Goal: Transaction & Acquisition: Purchase product/service

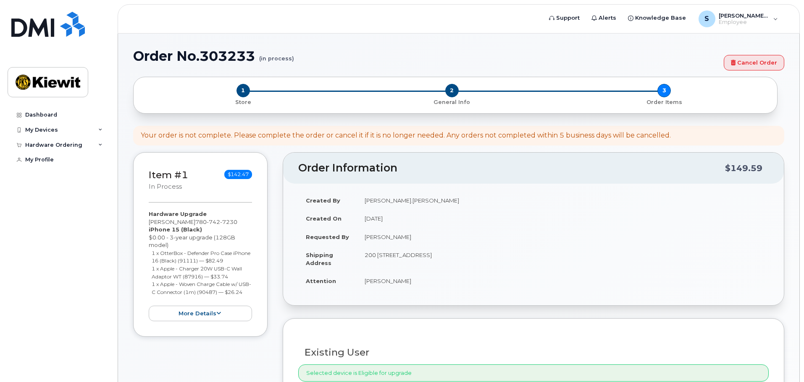
select select "eligible_for_upgrade"
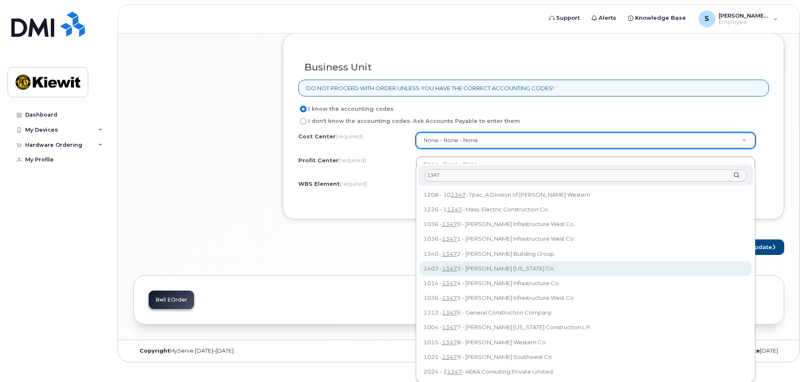
scroll to position [688, 0]
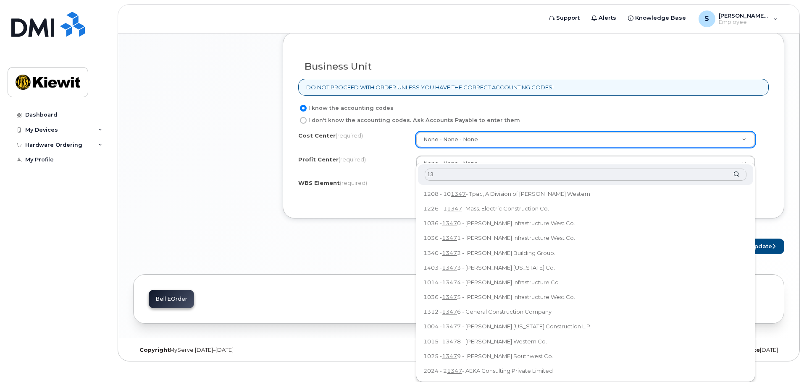
type input "1"
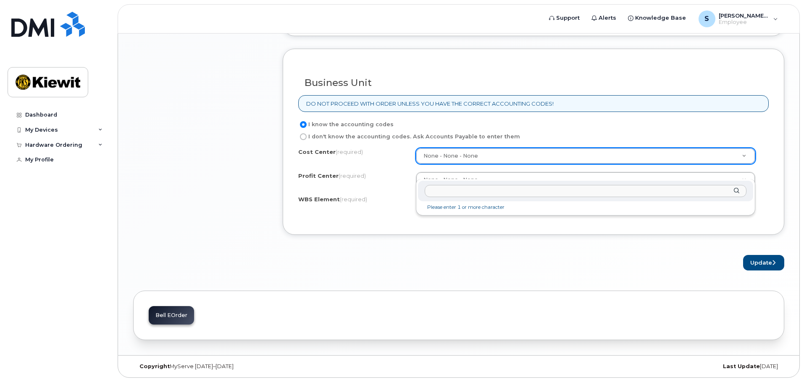
scroll to position [687, 0]
type input "u"
type input "c"
type input "p"
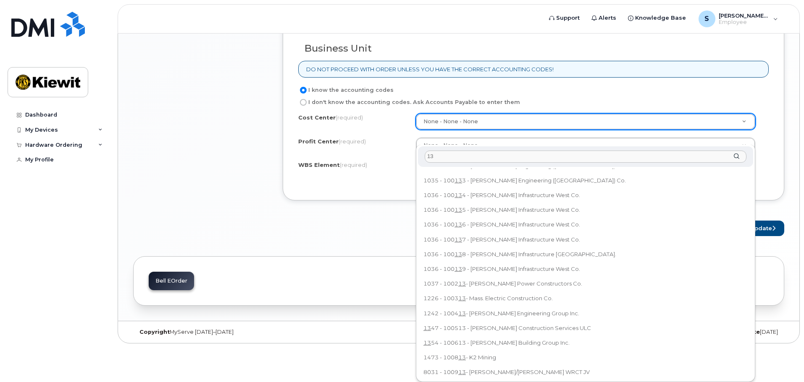
scroll to position [86, 0]
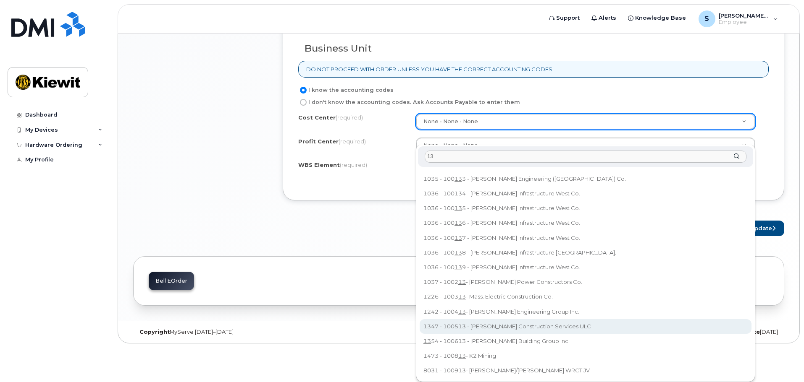
type input "13"
type input "100513"
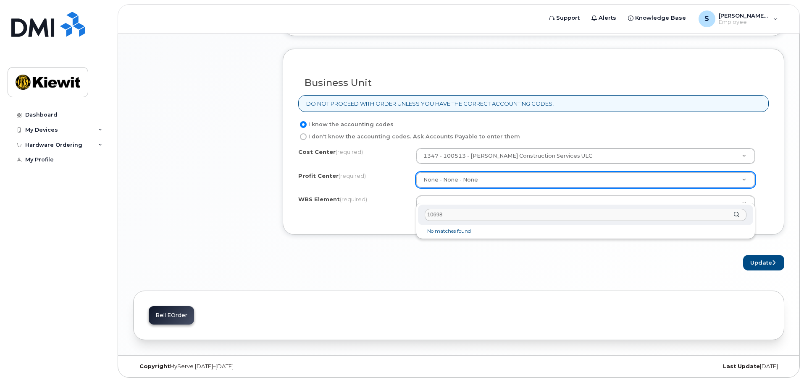
type input "10698"
click at [451, 206] on div "10698" at bounding box center [585, 215] width 335 height 21
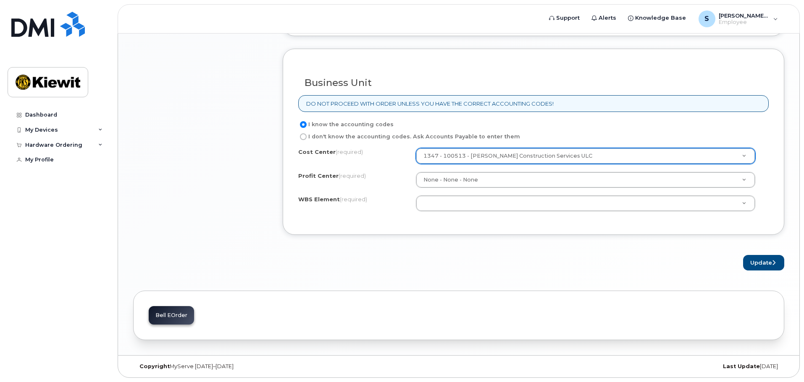
drag, startPoint x: 653, startPoint y: 156, endPoint x: 647, endPoint y: 135, distance: 21.5
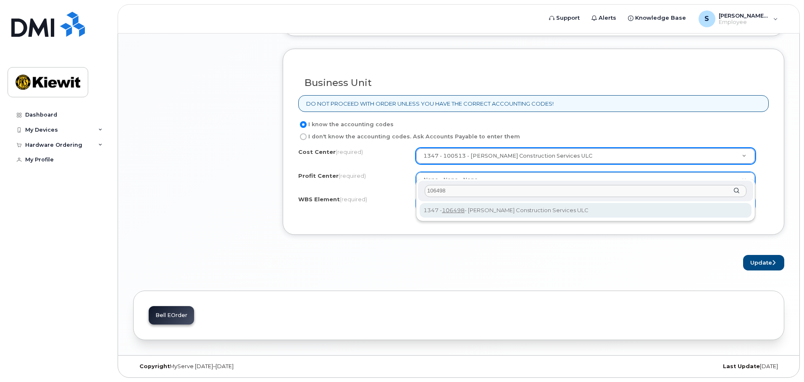
type input "106498"
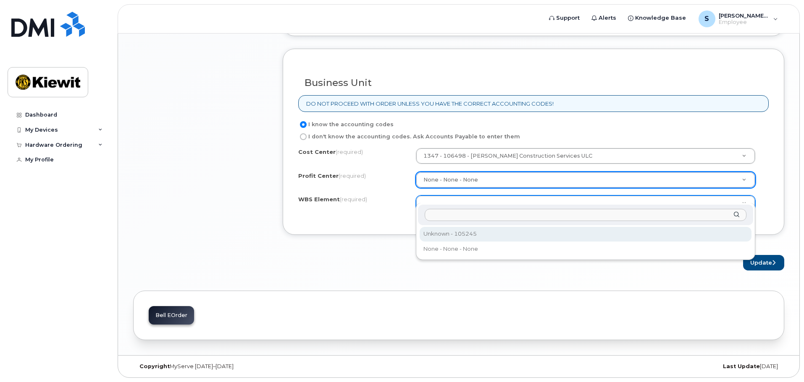
click at [440, 209] on input "text" at bounding box center [585, 215] width 322 height 12
type input "1"
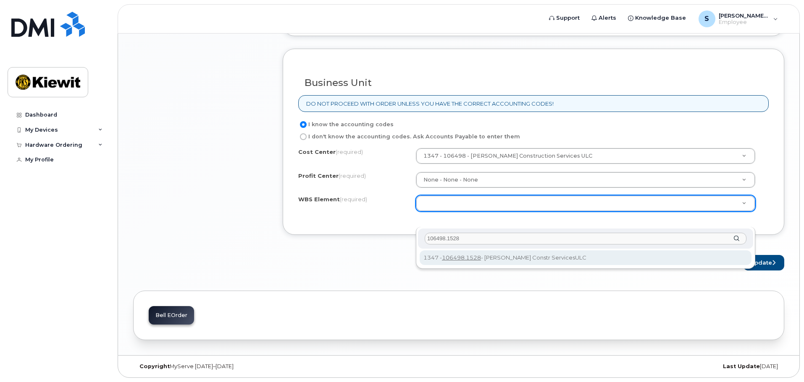
type input "106498.1528"
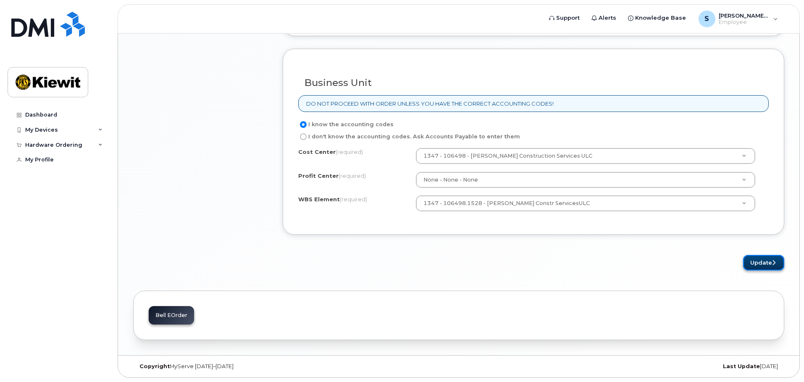
click at [755, 262] on button "Update" at bounding box center [763, 263] width 41 height 16
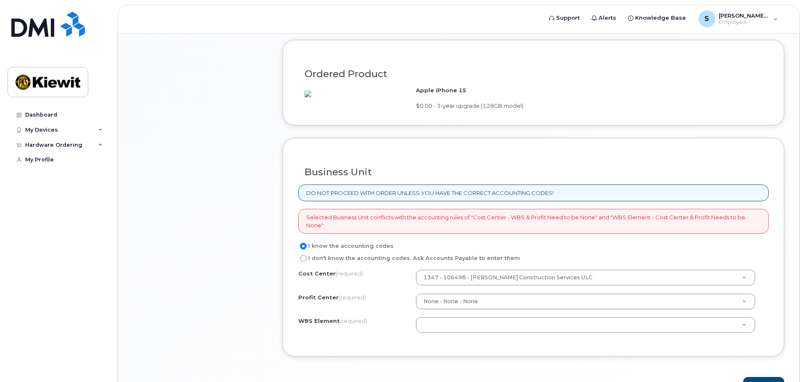
scroll to position [630, 0]
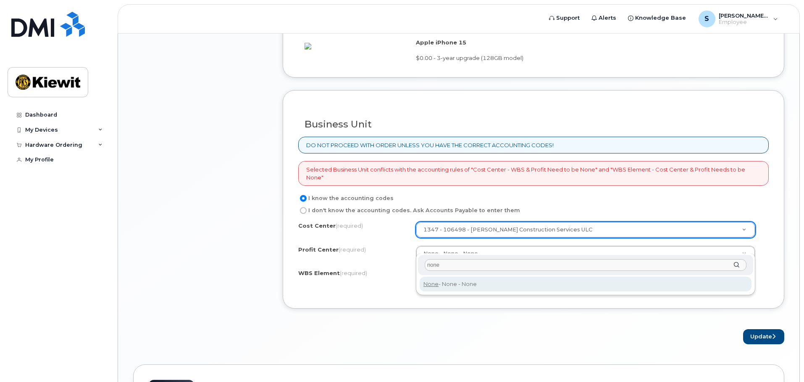
type input "none"
type input "None"
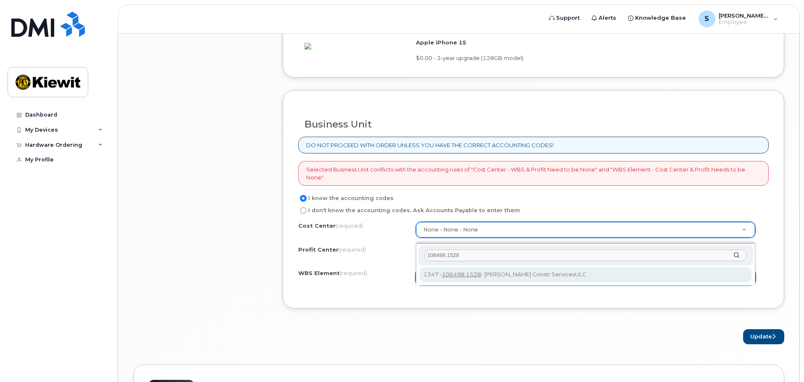
type input "106498.1528"
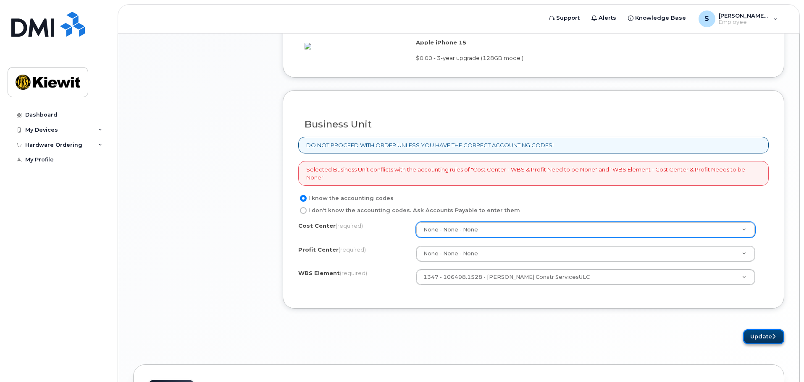
click at [764, 345] on button "Update" at bounding box center [763, 338] width 41 height 16
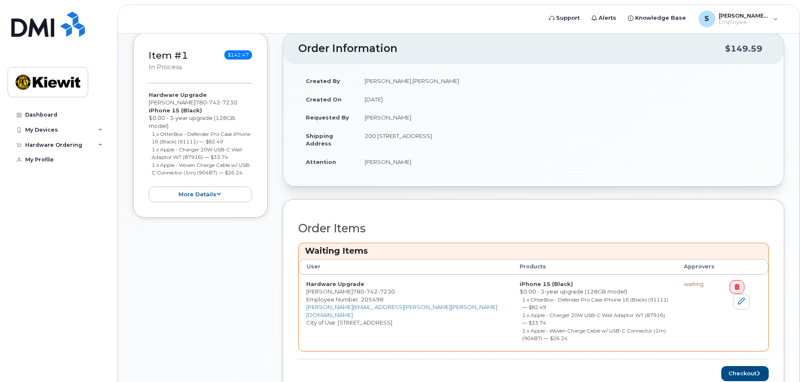
scroll to position [145, 0]
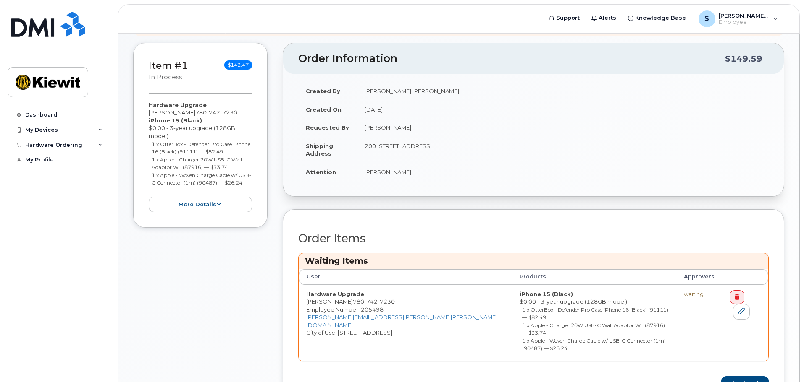
click at [181, 148] on li "1 x OtterBox - Defender Pro Case iPhone 16 (Black) (91111) — $82.49" at bounding box center [202, 148] width 101 height 16
click at [187, 211] on button "more details" at bounding box center [200, 205] width 103 height 16
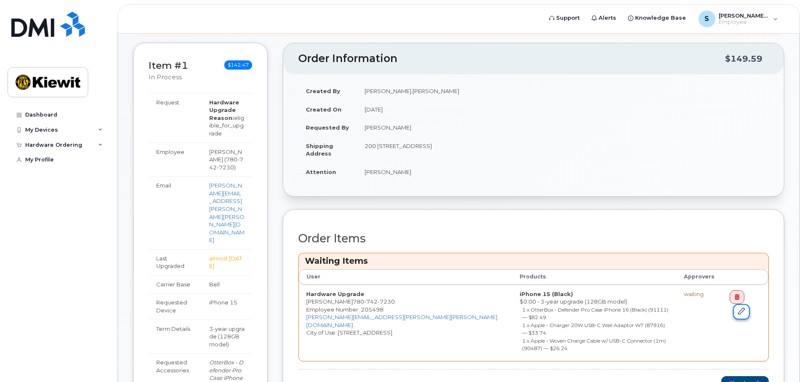
click at [749, 304] on link at bounding box center [741, 312] width 17 height 16
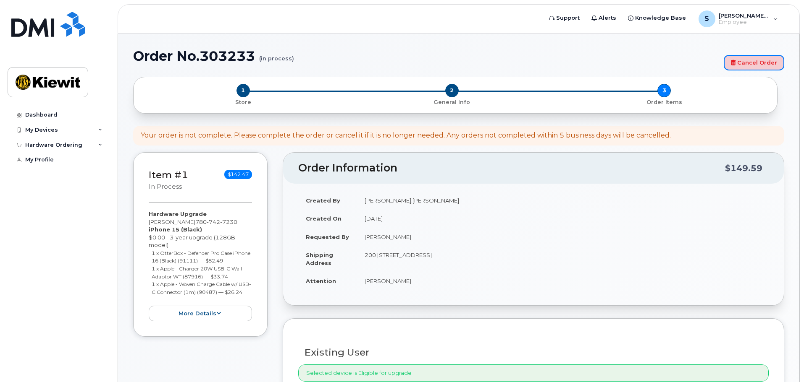
drag, startPoint x: 743, startPoint y: 60, endPoint x: 441, endPoint y: 30, distance: 302.9
click at [743, 60] on link "Cancel Order" at bounding box center [753, 63] width 60 height 16
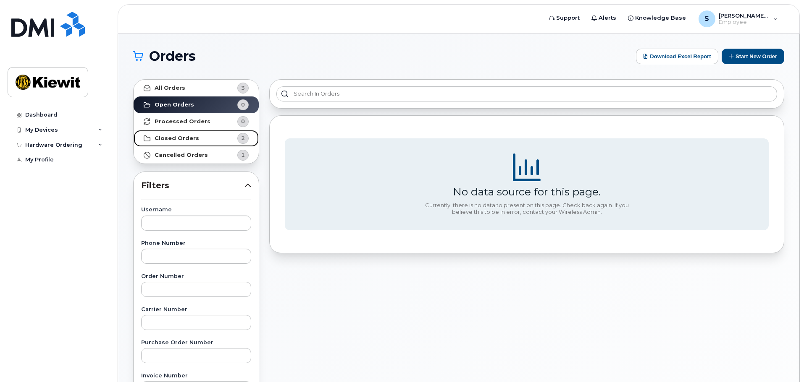
click at [169, 138] on strong "Closed Orders" at bounding box center [176, 138] width 45 height 7
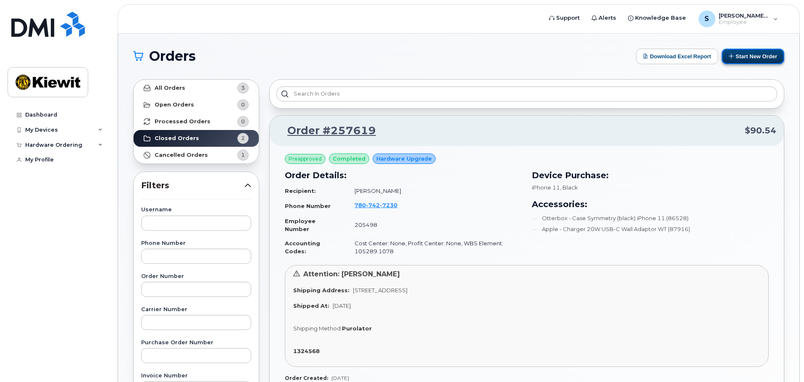
click at [757, 56] on button "Start New Order" at bounding box center [752, 57] width 63 height 16
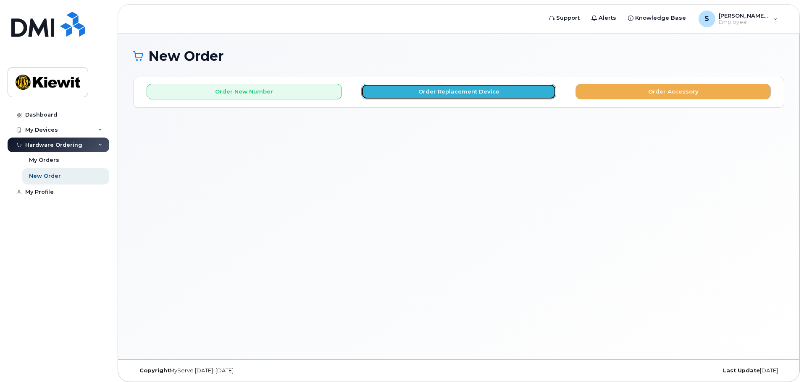
click at [416, 90] on button "Order Replacement Device" at bounding box center [458, 92] width 195 height 16
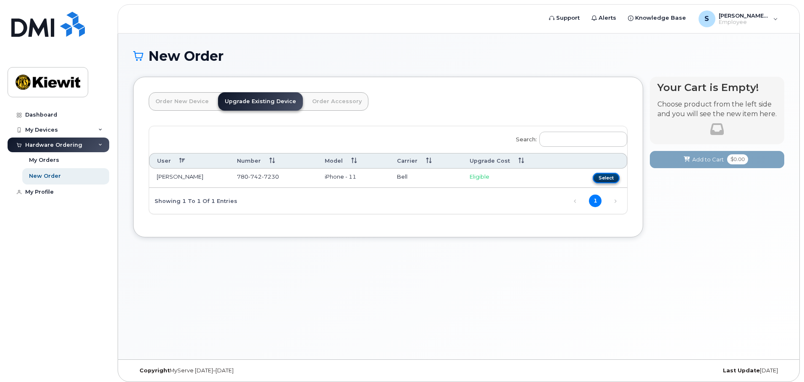
click at [604, 174] on button "Select" at bounding box center [605, 178] width 27 height 10
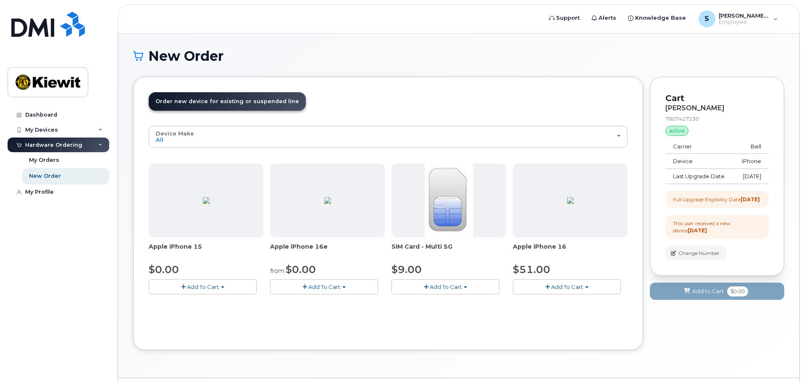
click at [189, 289] on span "Add To Cart" at bounding box center [203, 287] width 32 height 7
click at [188, 314] on link "$0.00 - 3-year upgrade (128GB model)" at bounding box center [213, 313] width 124 height 10
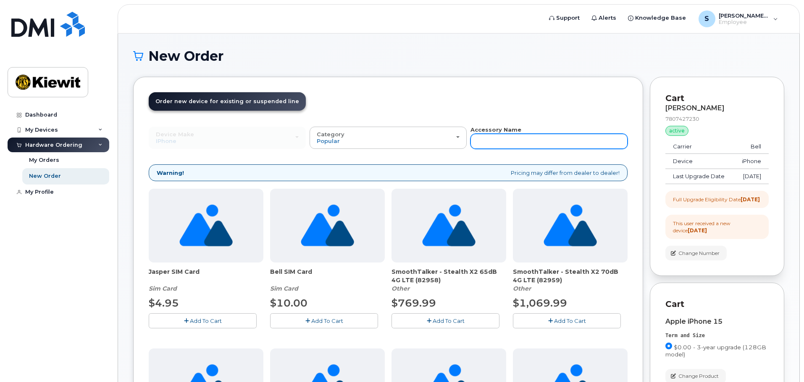
click at [495, 140] on input "text" at bounding box center [548, 141] width 157 height 15
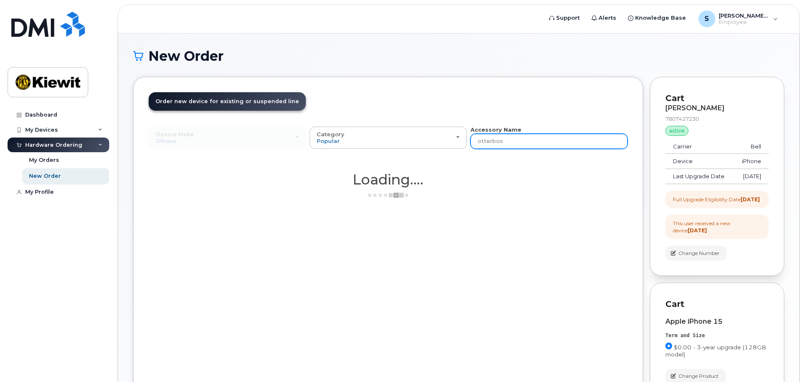
type input "otterbox"
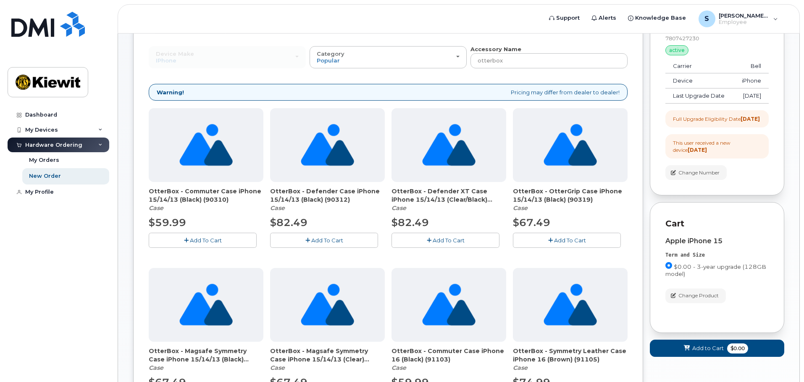
scroll to position [84, 0]
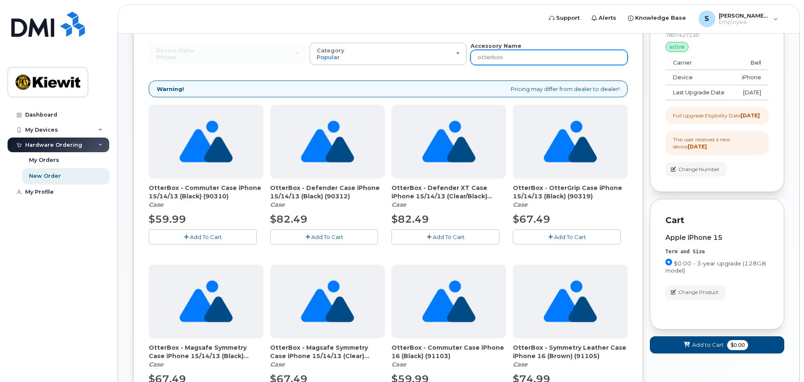
click at [534, 63] on input "otterbox" at bounding box center [548, 57] width 157 height 15
type input "otterbox defender"
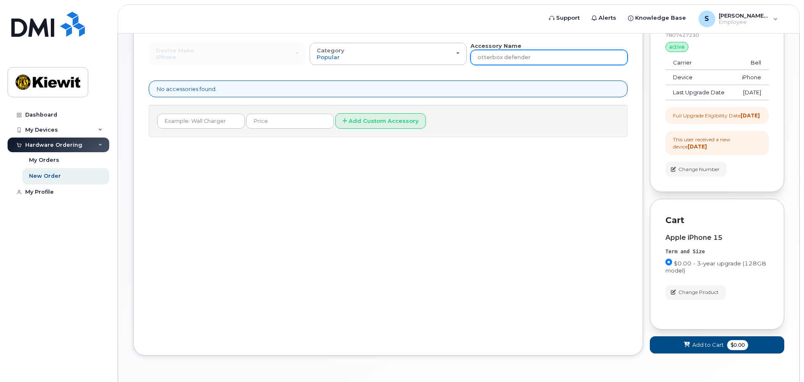
click at [548, 60] on input "otterbox defender" at bounding box center [548, 57] width 157 height 15
type input "otterbox"
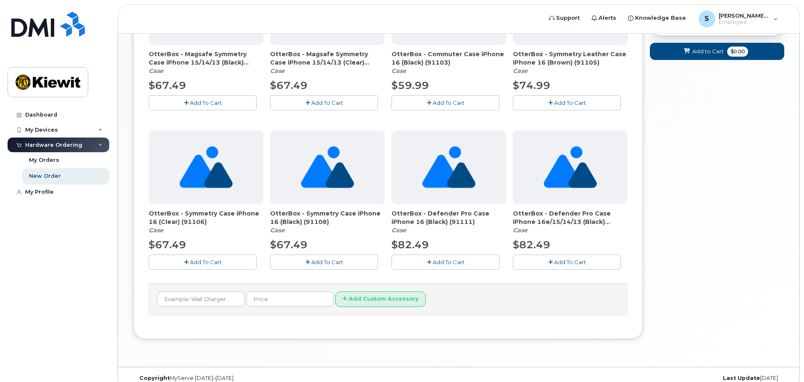
scroll to position [390, 0]
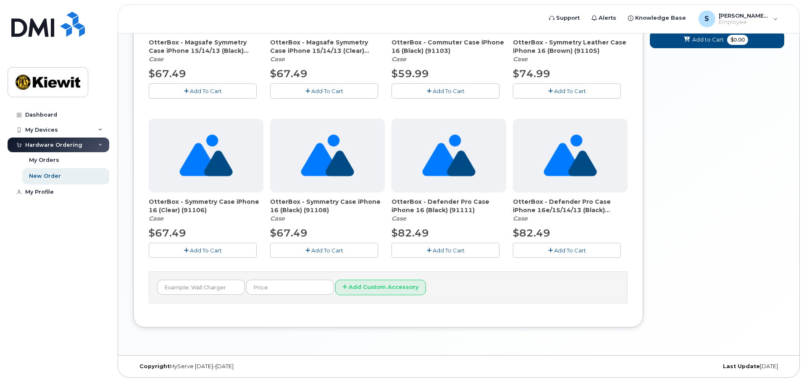
click at [560, 251] on span "Add To Cart" at bounding box center [570, 250] width 32 height 7
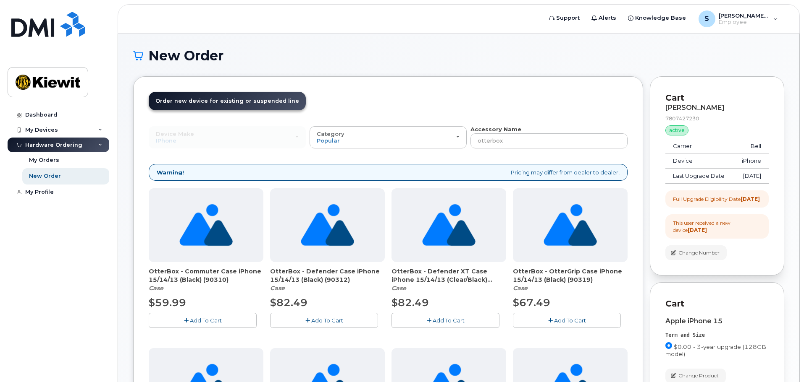
scroll to position [0, 0]
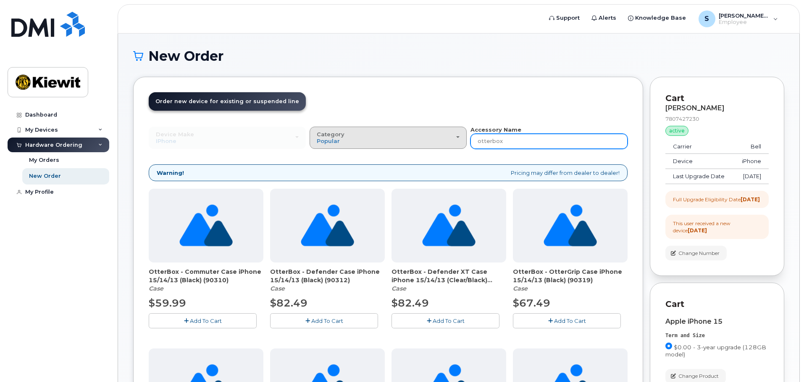
drag, startPoint x: 506, startPoint y: 143, endPoint x: 444, endPoint y: 133, distance: 62.5
click at [444, 133] on div "Device Make All Android Cell Phone HUB iPhone Modem Tablet All Android Cell Pho…" at bounding box center [388, 137] width 479 height 23
type input "charger"
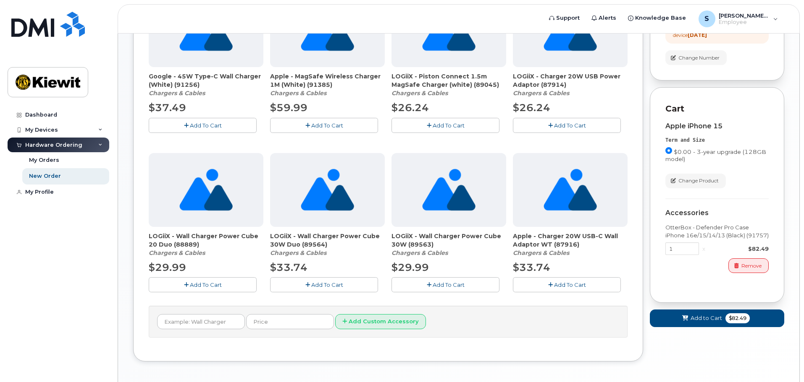
scroll to position [210, 0]
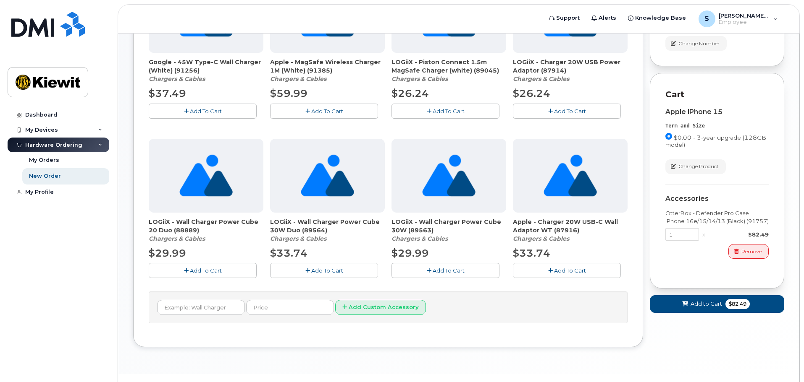
click at [560, 275] on button "Add To Cart" at bounding box center [567, 270] width 108 height 15
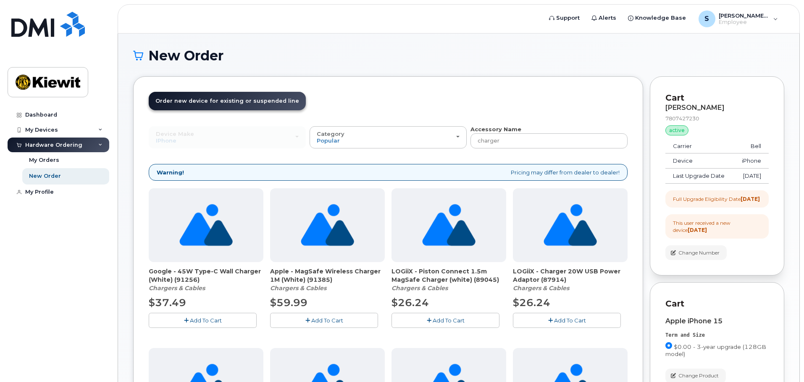
scroll to position [0, 0]
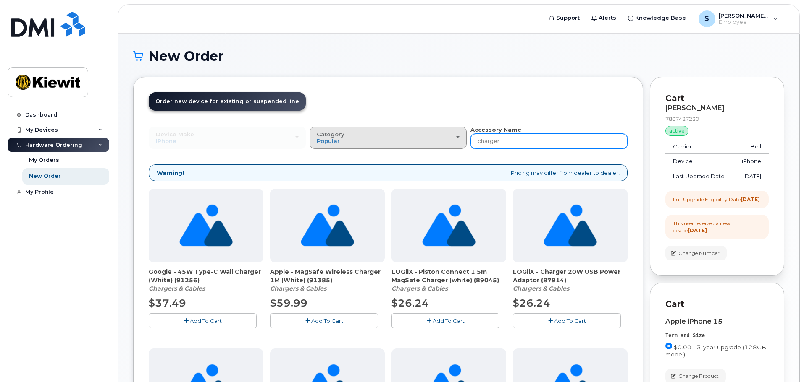
drag, startPoint x: 518, startPoint y: 146, endPoint x: 445, endPoint y: 144, distance: 73.5
click at [445, 144] on div "Device Make All Android Cell Phone HUB iPhone Modem Tablet All Android Cell Pho…" at bounding box center [388, 137] width 479 height 23
type input "cable"
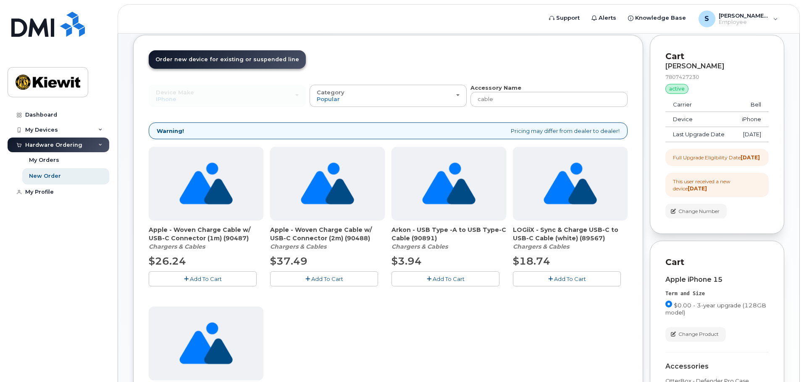
scroll to position [84, 0]
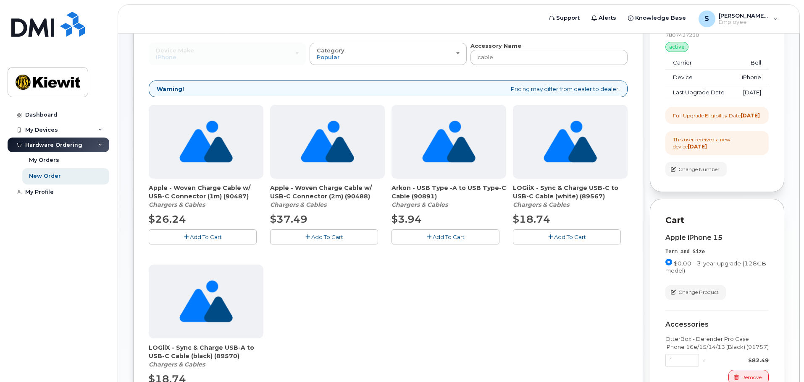
click at [219, 240] on span "Add To Cart" at bounding box center [206, 237] width 32 height 7
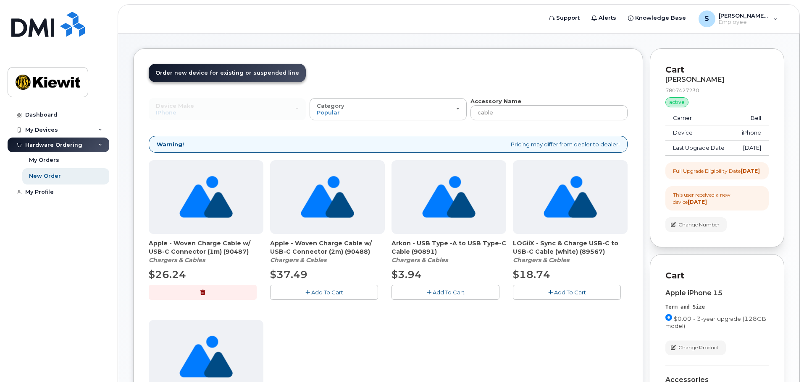
scroll to position [0, 0]
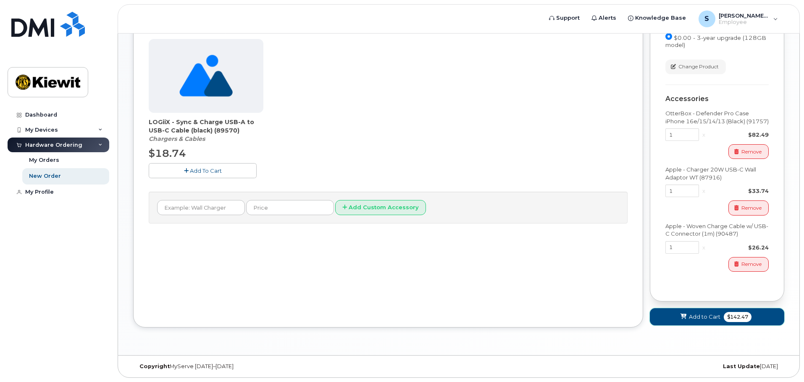
click at [695, 319] on span "Add to Cart" at bounding box center [703, 317] width 31 height 8
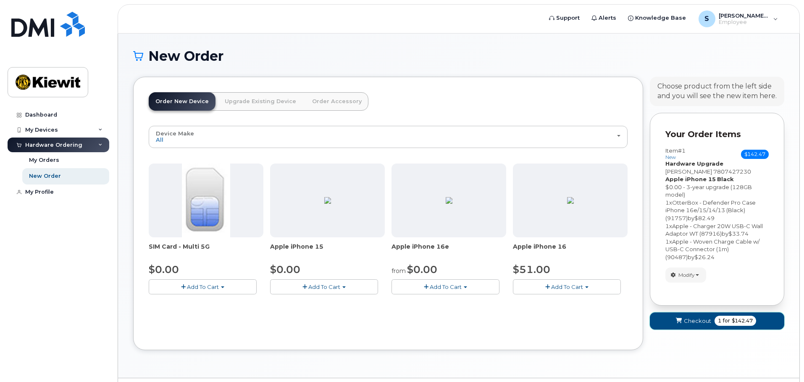
click at [742, 320] on span "$142.47" at bounding box center [741, 321] width 21 height 8
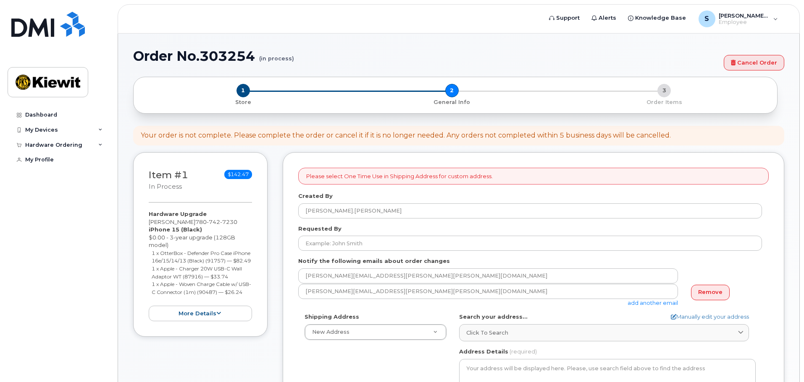
select select
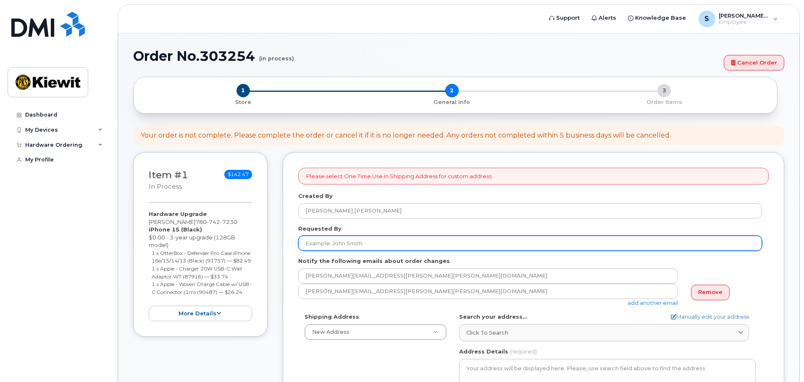
click at [348, 244] on input "Requested By" at bounding box center [529, 243] width 463 height 15
type input "[PERSON_NAME]"
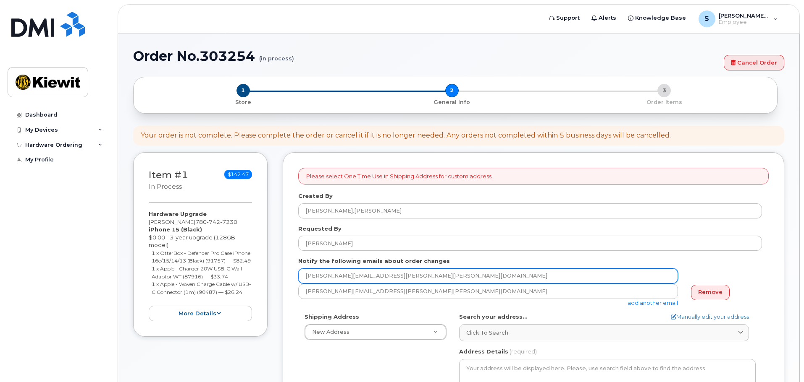
type input "[PERSON_NAME][EMAIL_ADDRESS][DOMAIN_NAME]"
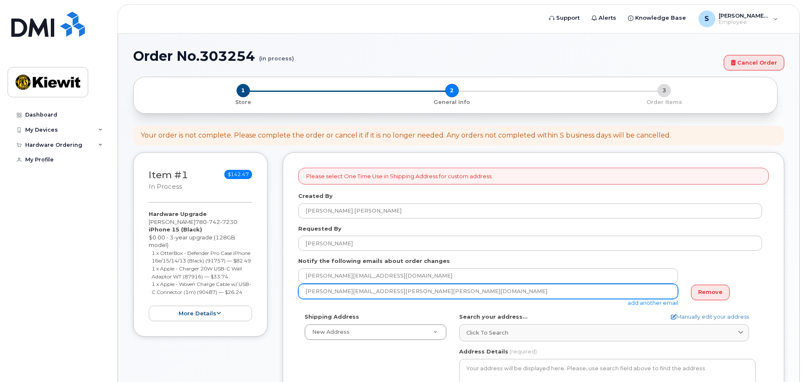
type input "[PERSON_NAME][EMAIL_ADDRESS][DOMAIN_NAME]"
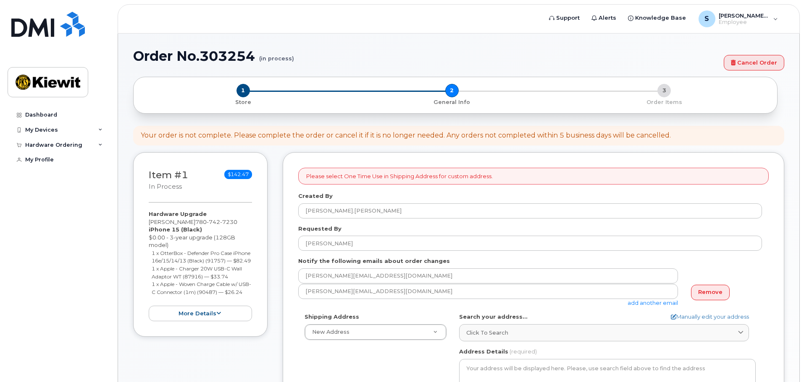
type input "[STREET_ADDRESS]"
type input "7807427230"
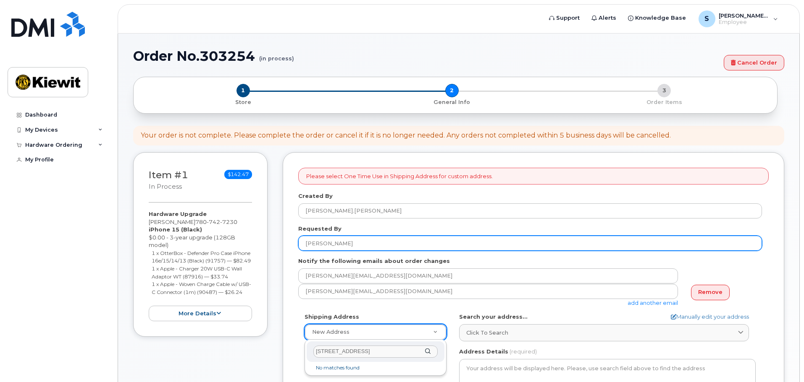
select select
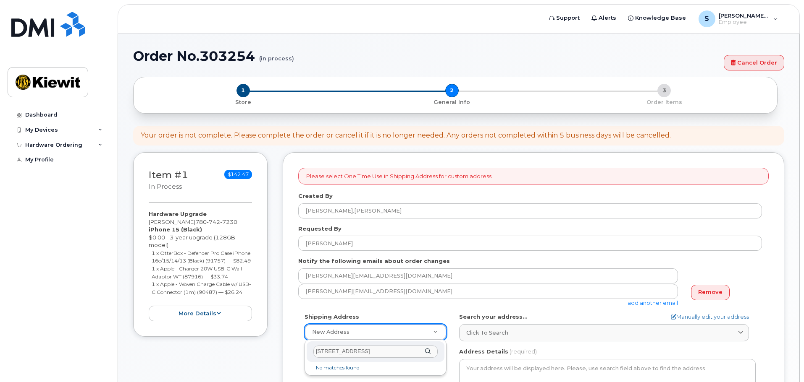
type input "[PERSON_NAME]"
select select
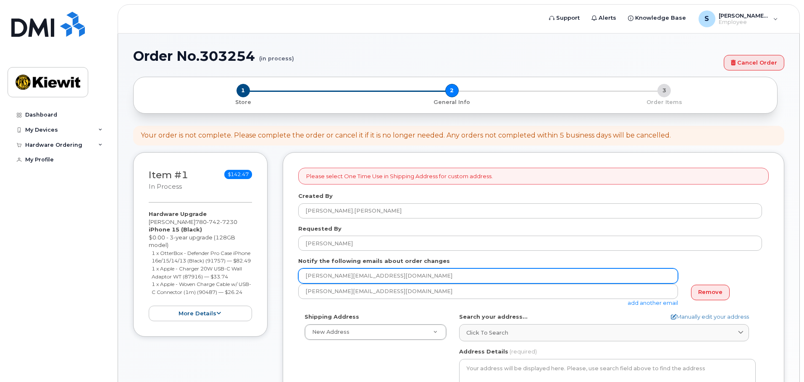
drag, startPoint x: 395, startPoint y: 279, endPoint x: 342, endPoint y: 274, distance: 53.1
click at [342, 274] on input "scott.gregory43@gmail.com" at bounding box center [488, 276] width 380 height 15
type input "scott.gregory@kiewit.com"
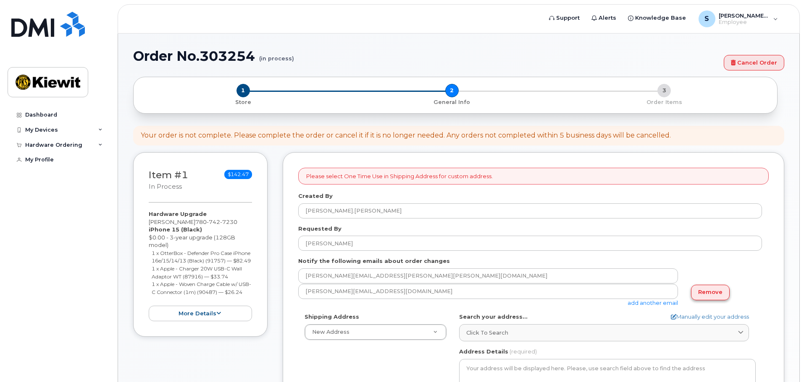
click at [717, 295] on link "Remove" at bounding box center [710, 293] width 39 height 16
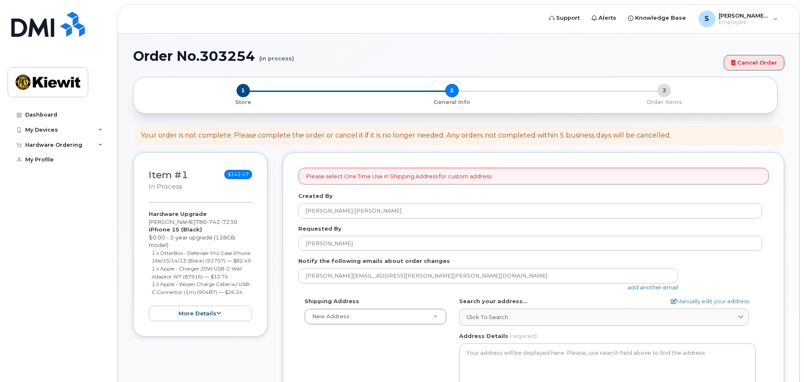
click at [746, 280] on div "scott.gregory@kiewit.com add another email" at bounding box center [529, 280] width 463 height 23
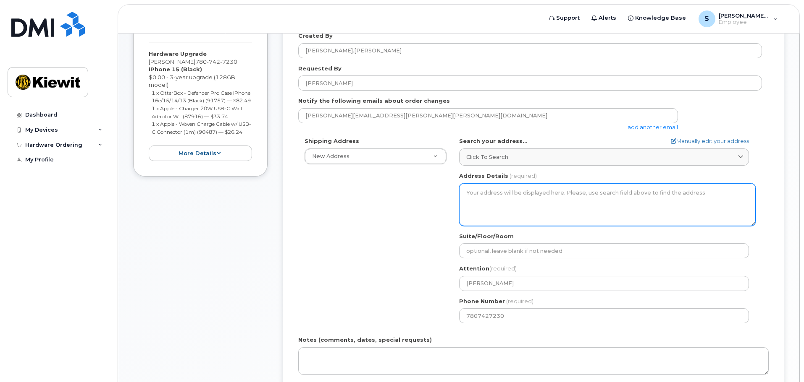
scroll to position [168, 0]
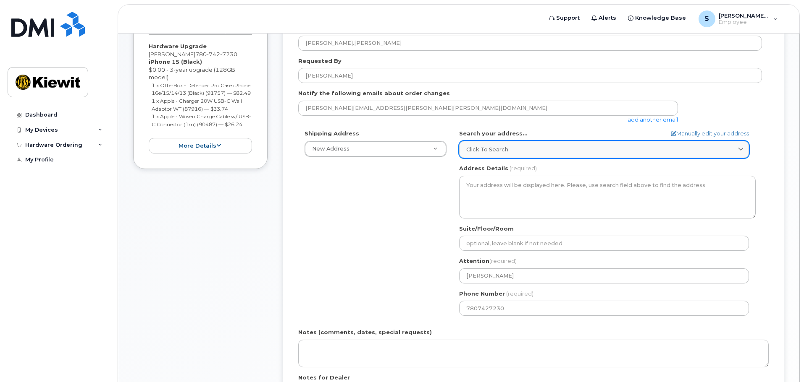
click at [511, 149] on div "Click to search" at bounding box center [603, 150] width 275 height 8
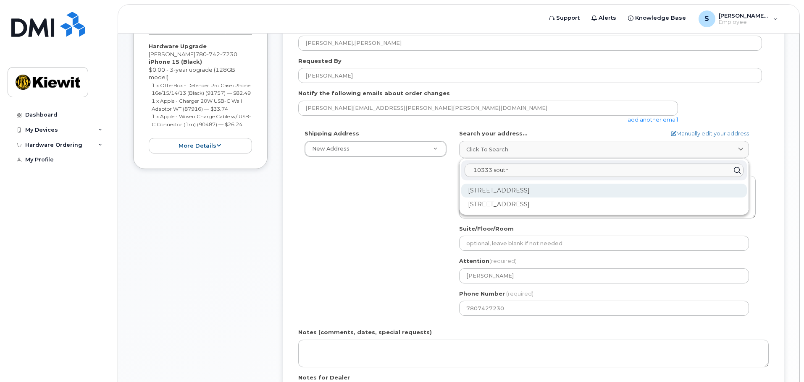
type input "10333 south"
click at [509, 189] on div "10333 Southport Rd SW Calgary AB T2W 3X6" at bounding box center [603, 191] width 285 height 14
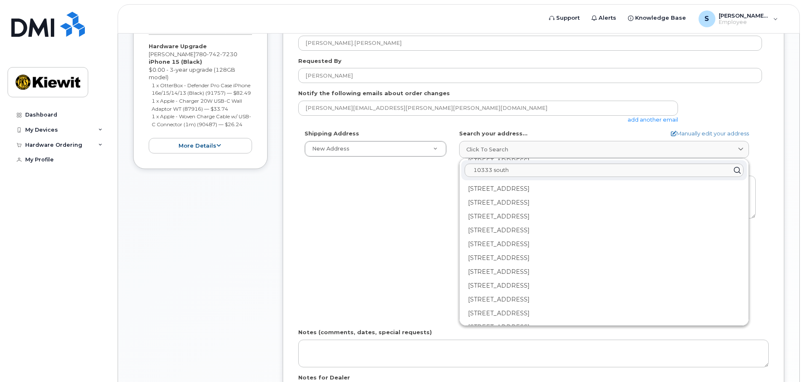
scroll to position [84, 0]
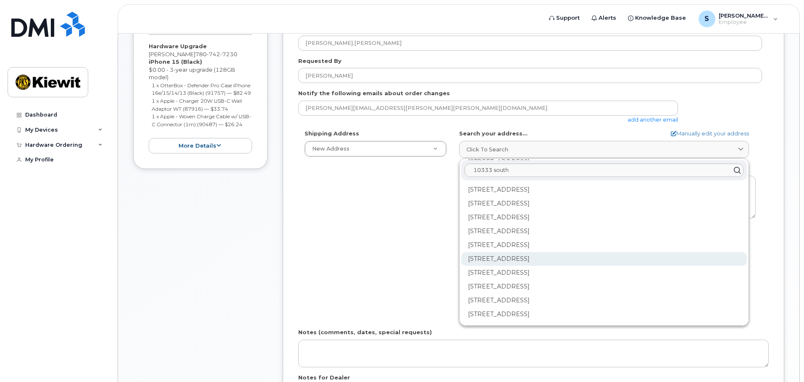
click at [488, 257] on div "200-10333 Southport Rd SW Calgary AB T2W 3X6" at bounding box center [603, 259] width 285 height 14
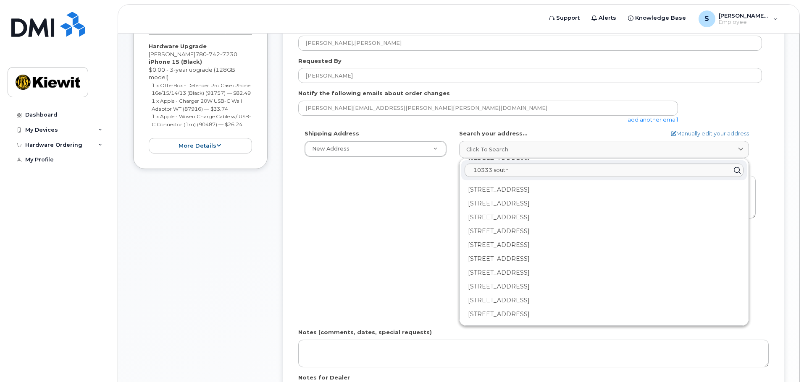
scroll to position [0, 0]
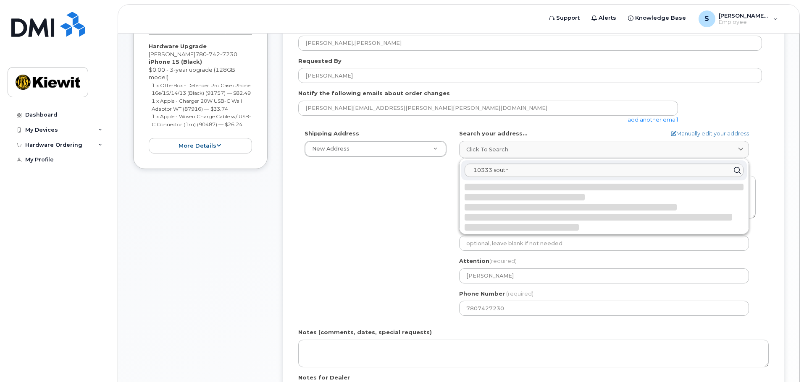
select select
type textarea "200-10333 Southport Rd SW CALGARY AB T2W 3X6 CANADA"
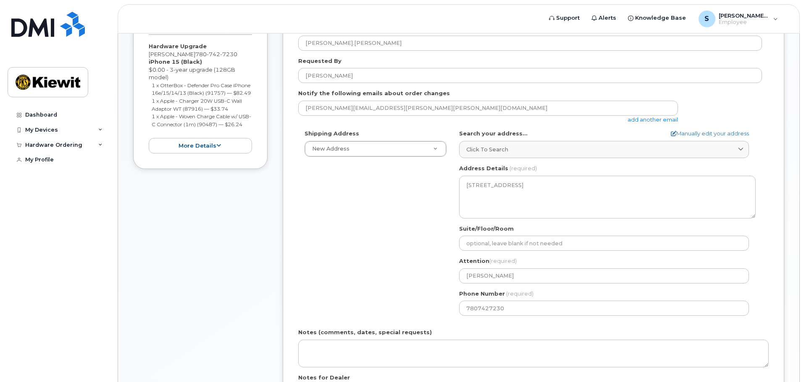
click at [390, 231] on div "Shipping Address New Address New Address 200-10333 Southport Rd SW Beaver Marin…" at bounding box center [529, 226] width 463 height 193
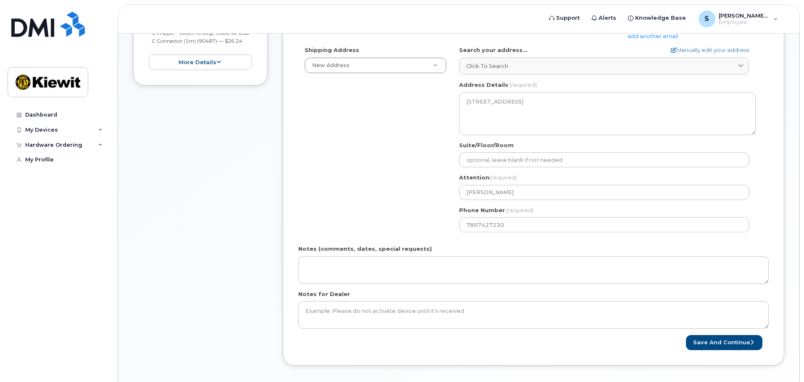
scroll to position [252, 0]
click at [702, 348] on button "Save and Continue" at bounding box center [724, 343] width 76 height 16
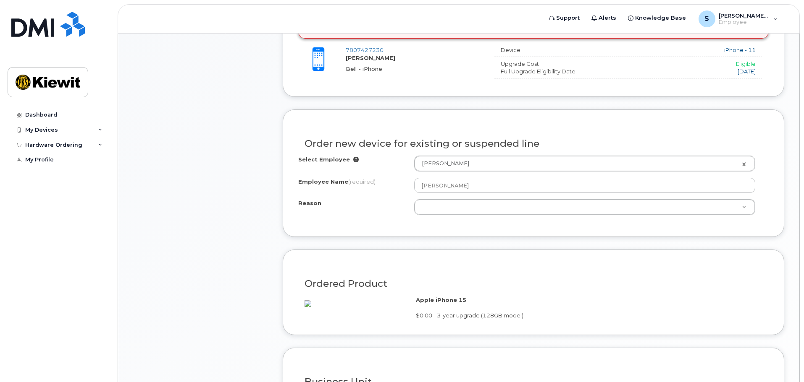
scroll to position [378, 0]
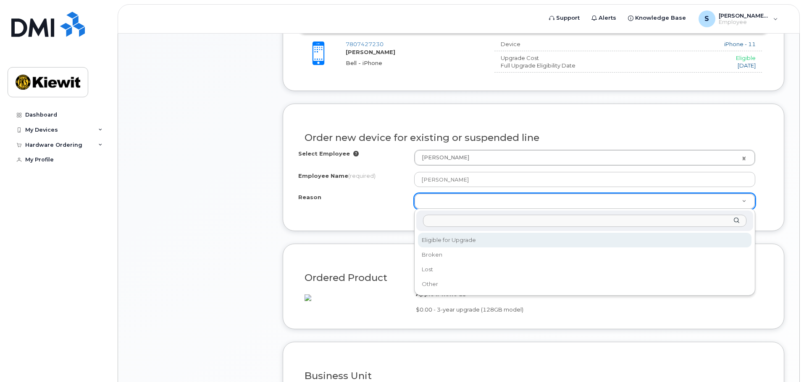
select select "eligible_for_upgrade"
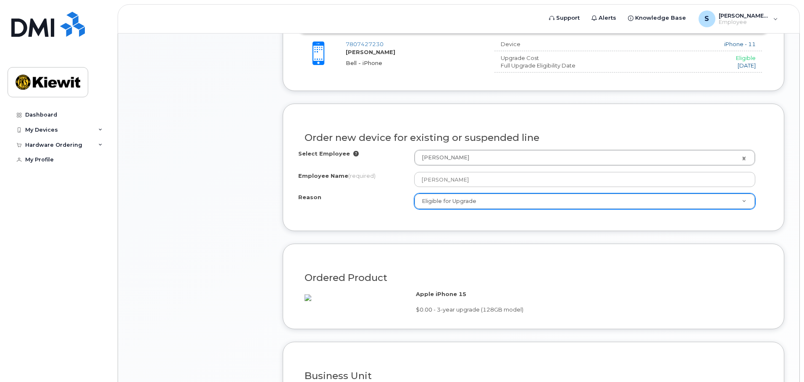
click at [350, 214] on div "Select Employee Scott Gregory 1067253 Employee Name (required) Scott Gregory Re…" at bounding box center [533, 183] width 470 height 66
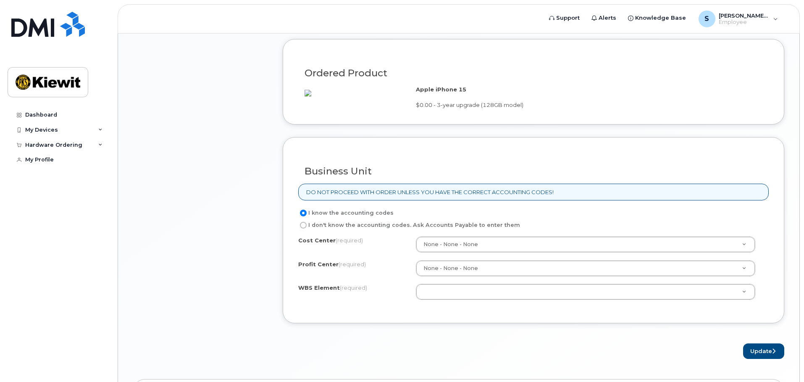
scroll to position [630, 0]
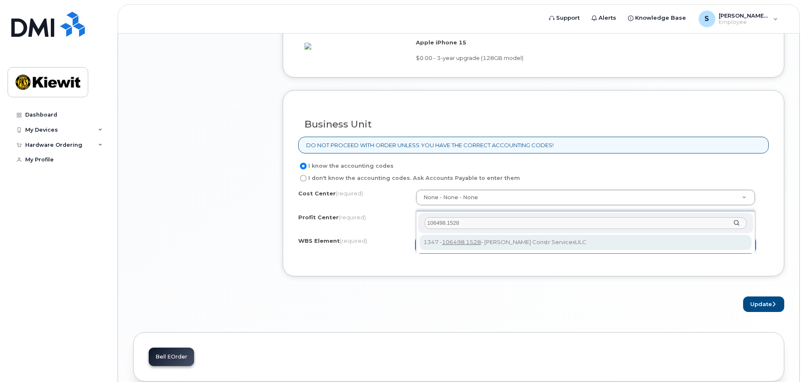
type input "106498.1528"
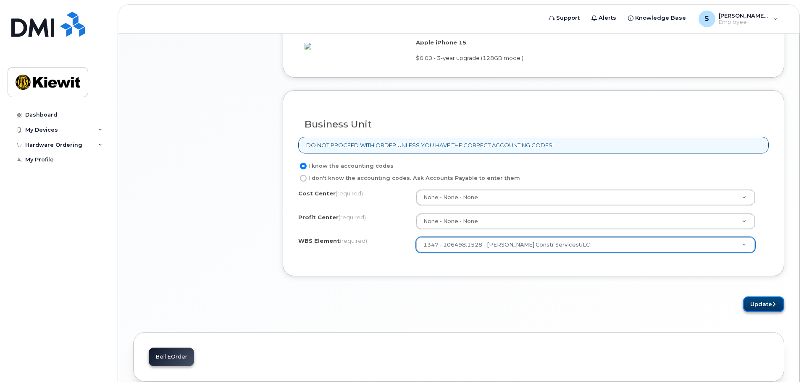
click at [754, 312] on button "Update" at bounding box center [763, 305] width 41 height 16
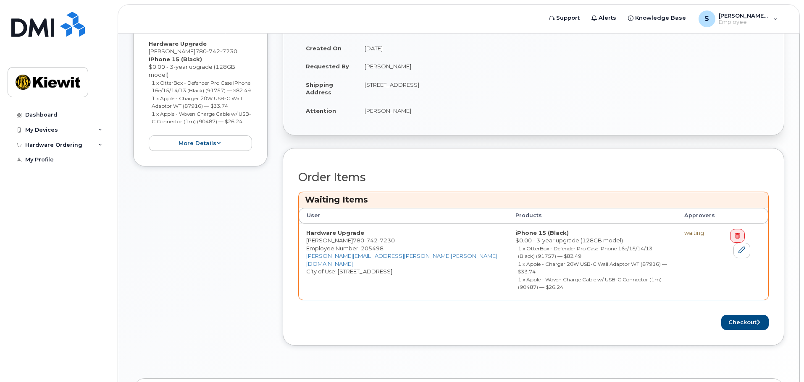
scroll to position [210, 0]
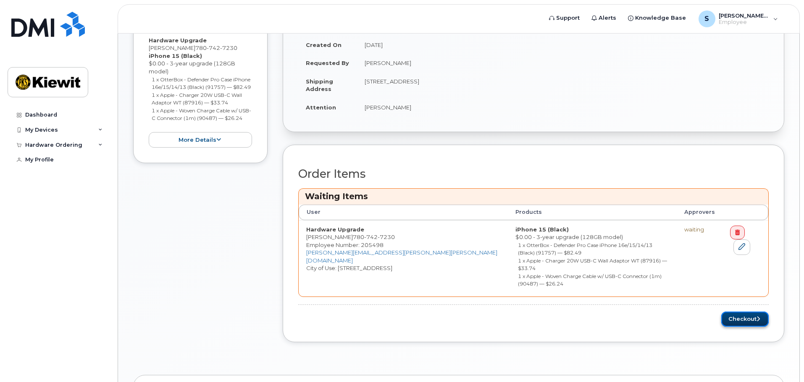
click at [756, 317] on icon "submit" at bounding box center [757, 319] width 3 height 5
